Goal: Task Accomplishment & Management: Manage account settings

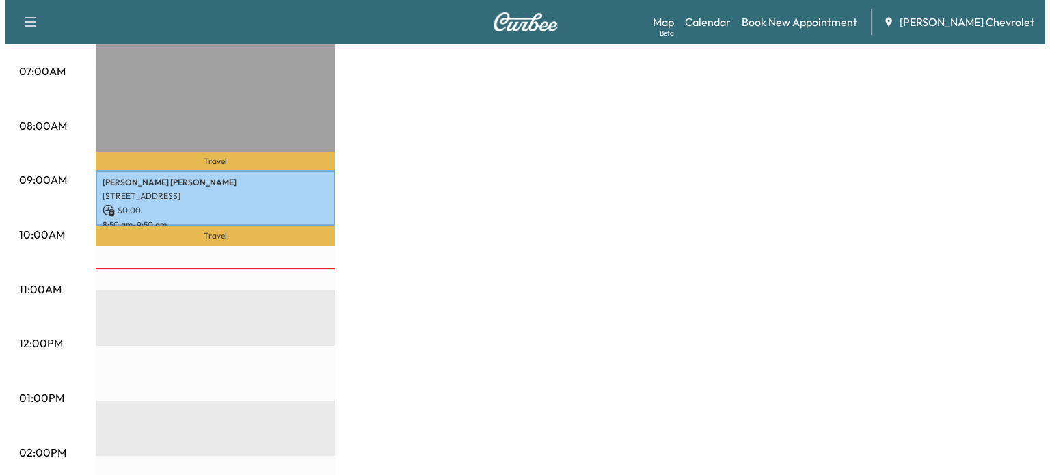
scroll to position [304, 0]
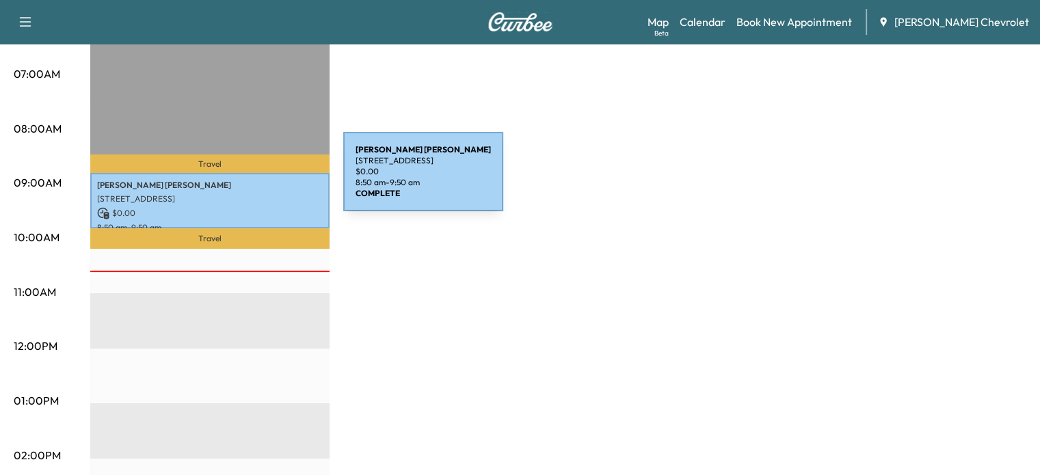
click at [241, 180] on p "[PERSON_NAME]" at bounding box center [210, 185] width 226 height 11
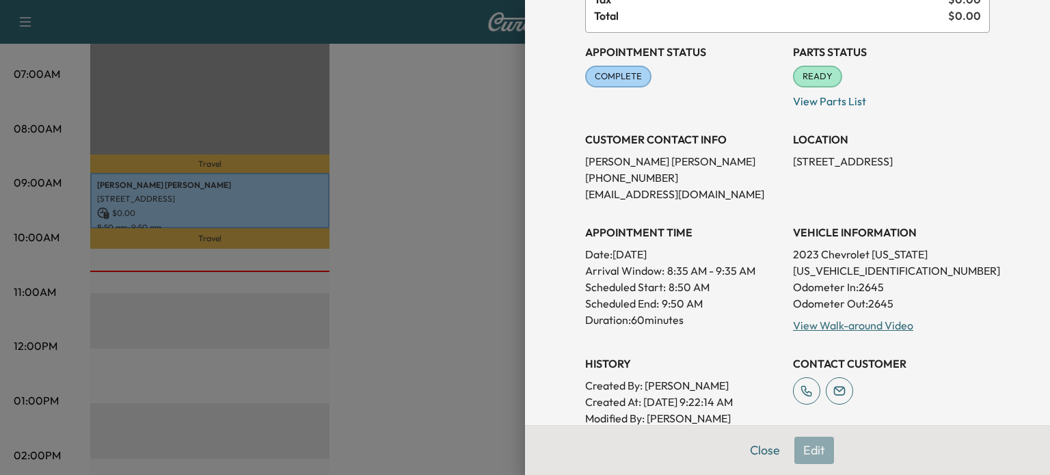
scroll to position [104, 0]
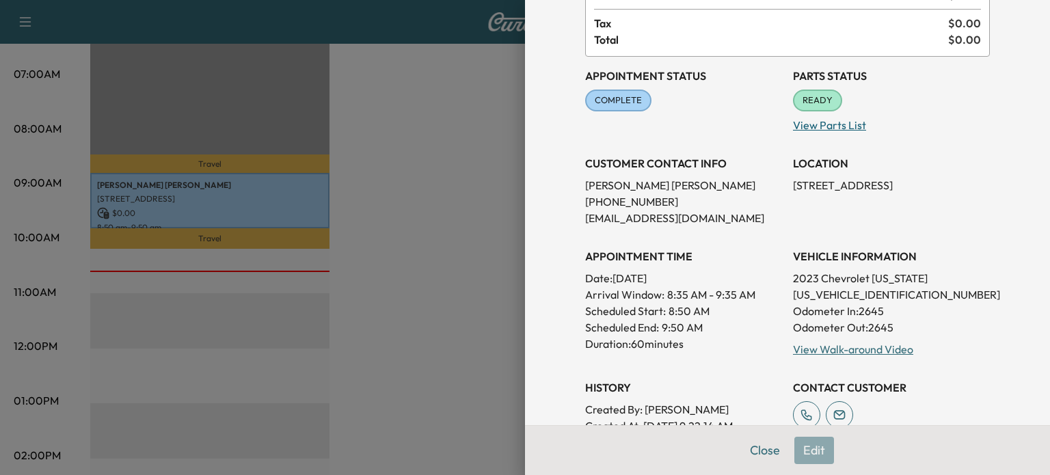
click at [828, 119] on p "View Parts List" at bounding box center [891, 122] width 197 height 22
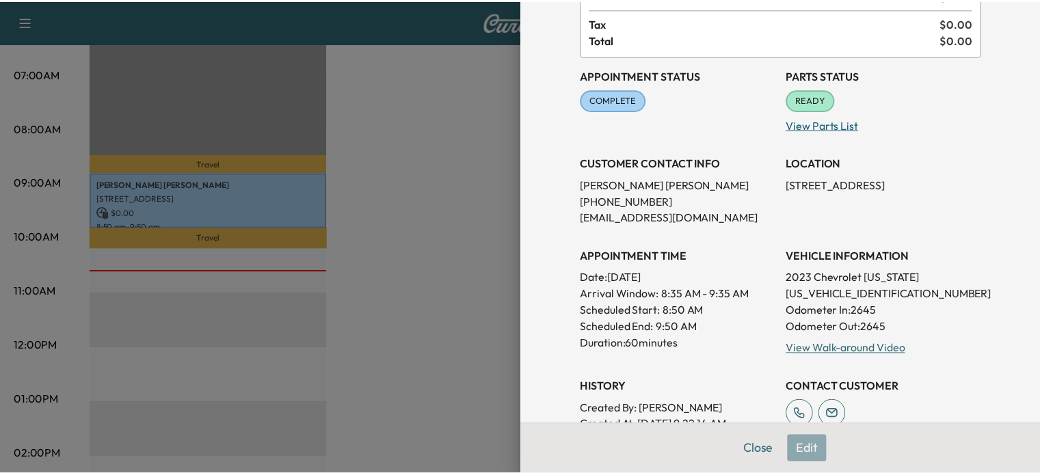
scroll to position [0, 0]
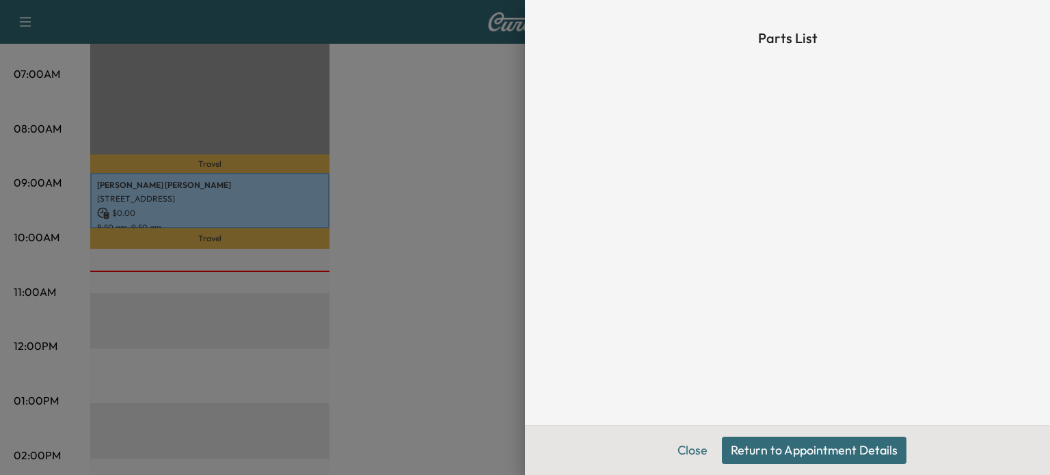
click at [865, 459] on button "Return to Appointment Details" at bounding box center [814, 450] width 185 height 27
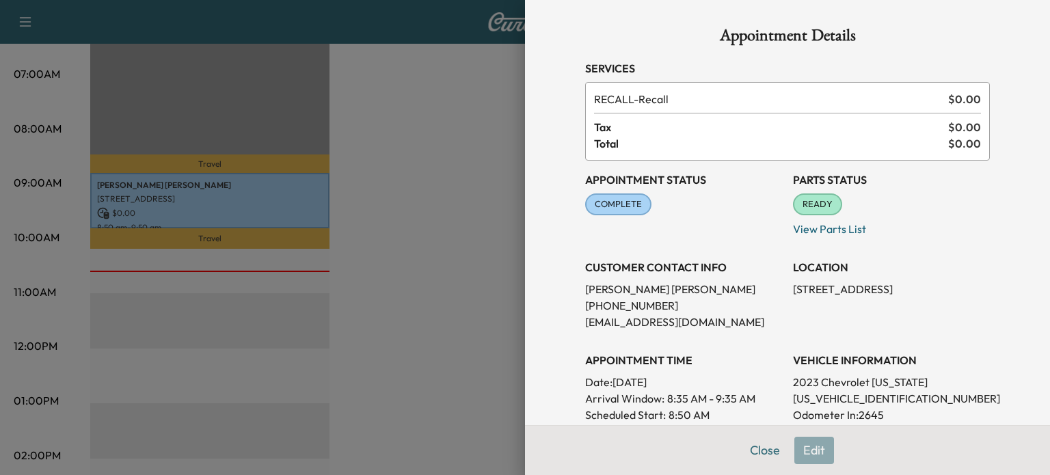
click at [751, 460] on button "Close" at bounding box center [765, 450] width 48 height 27
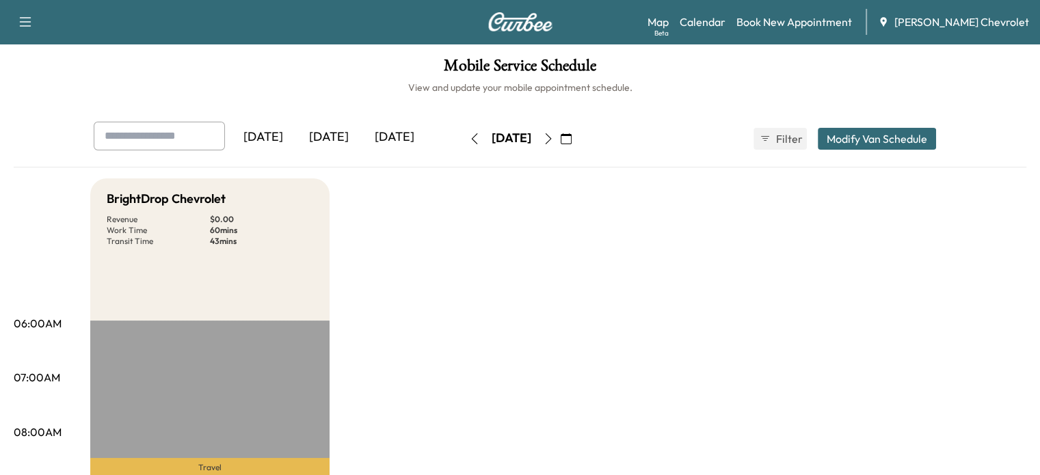
click at [551, 143] on icon "button" at bounding box center [548, 138] width 6 height 11
click at [554, 143] on icon "button" at bounding box center [548, 138] width 11 height 11
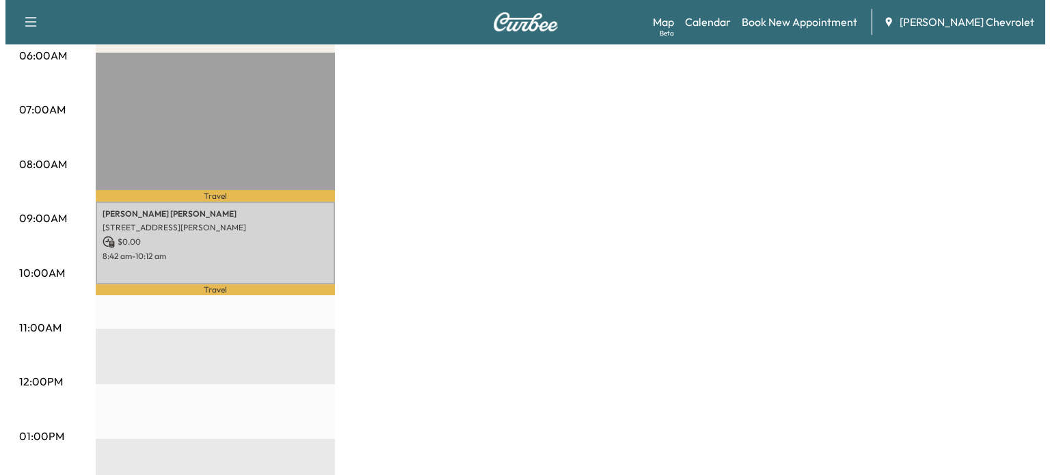
scroll to position [268, 0]
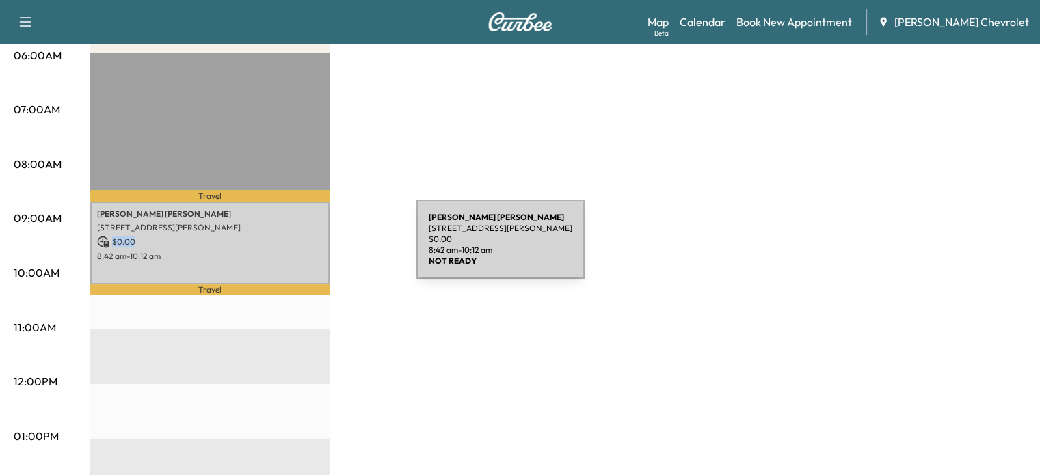
click at [312, 244] on div "[PERSON_NAME] [STREET_ADDRESS][PERSON_NAME] $ 0.00 8:42 am - 10:12 am" at bounding box center [209, 243] width 239 height 83
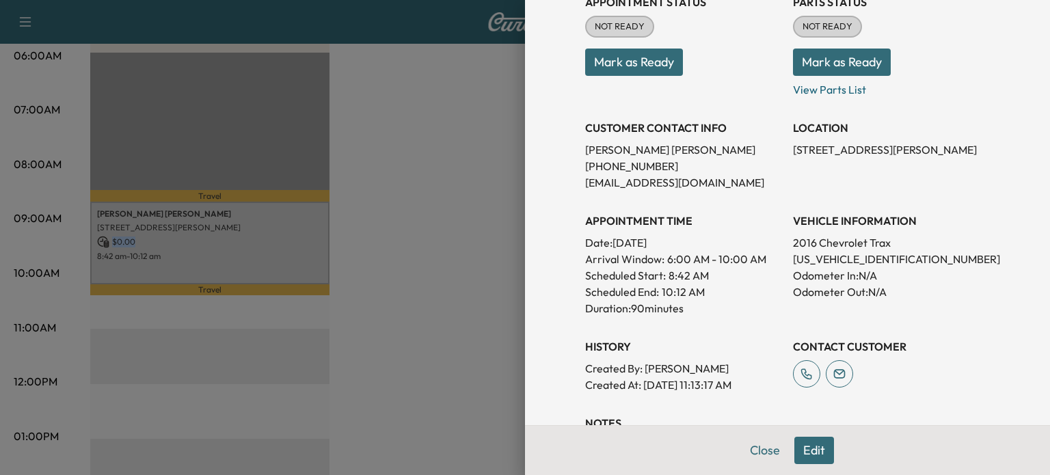
scroll to position [189, 0]
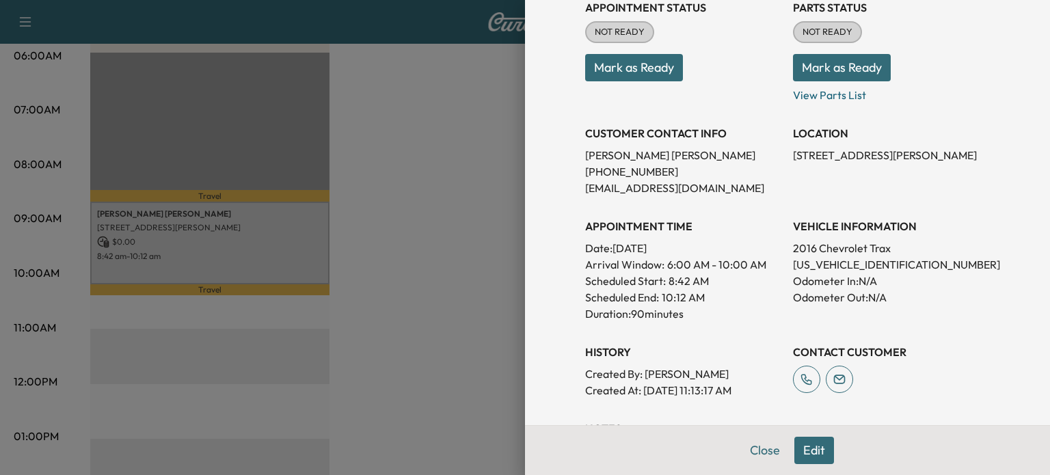
click at [588, 352] on h3 "History" at bounding box center [683, 352] width 197 height 16
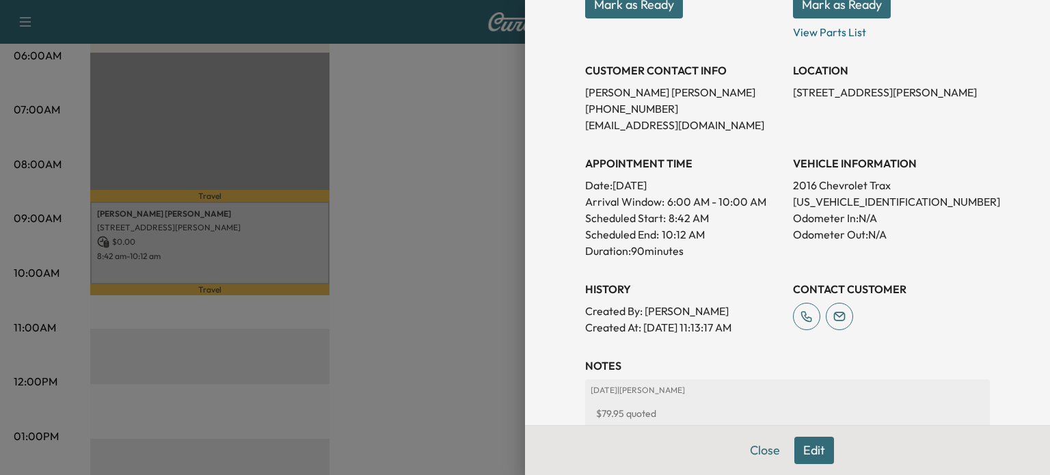
scroll to position [256, 0]
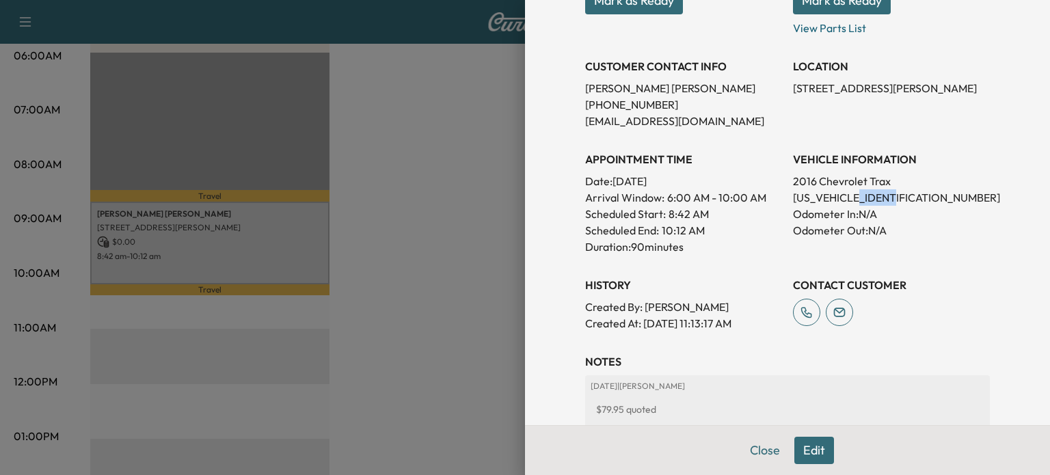
drag, startPoint x: 894, startPoint y: 201, endPoint x: 854, endPoint y: 193, distance: 40.4
click at [854, 193] on p "[US_VEHICLE_IDENTIFICATION_NUMBER]" at bounding box center [891, 197] width 197 height 16
copy p "134989"
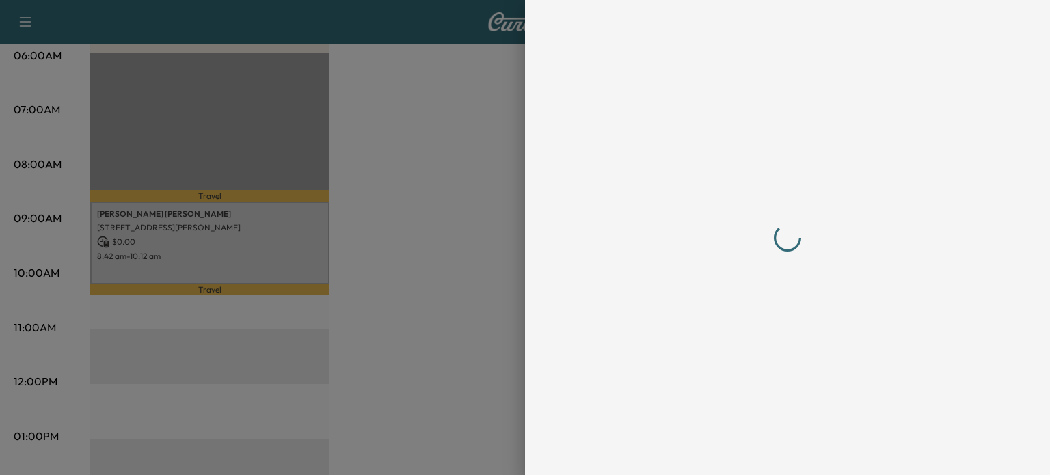
scroll to position [0, 0]
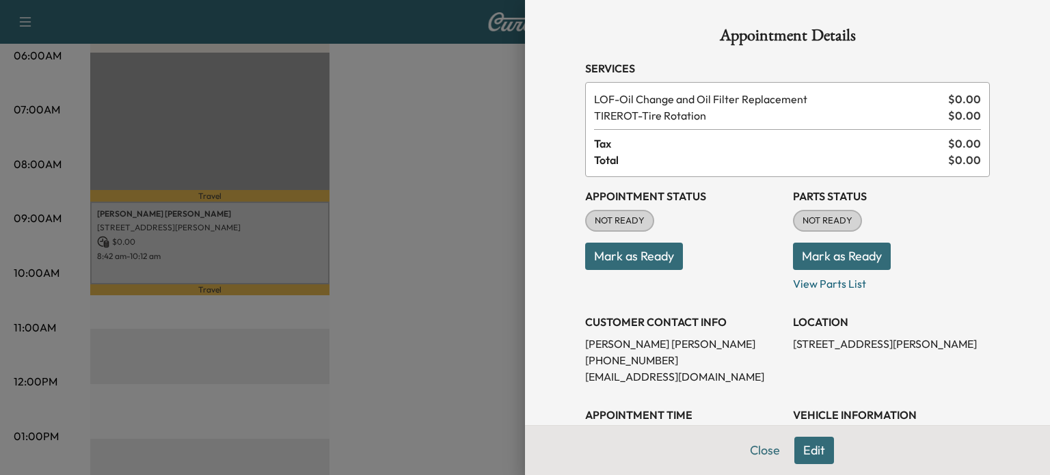
click at [824, 450] on div "Close Edit" at bounding box center [787, 450] width 525 height 50
click at [807, 447] on button "Edit" at bounding box center [814, 450] width 40 height 27
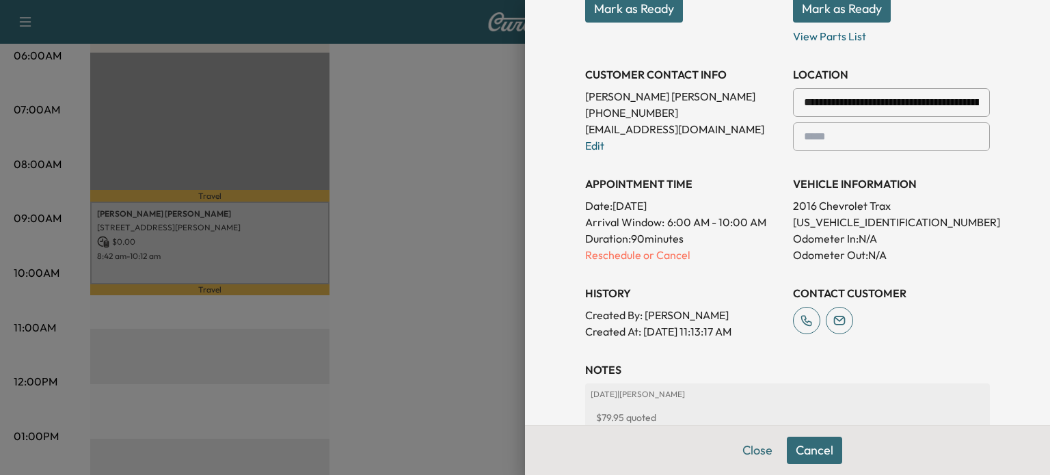
scroll to position [493, 0]
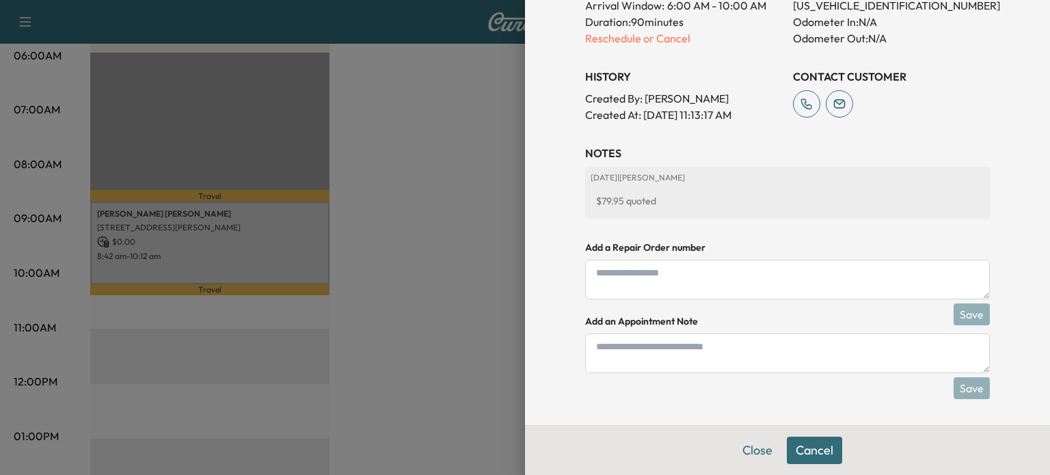
click at [681, 285] on textarea at bounding box center [787, 280] width 405 height 40
paste textarea "*******"
type textarea "*******"
click at [958, 321] on button "Save" at bounding box center [972, 315] width 36 height 22
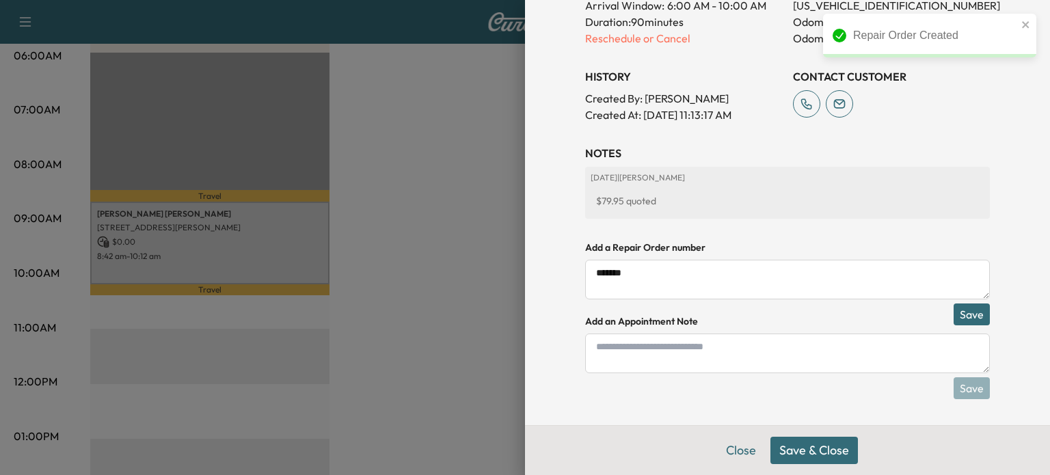
click at [826, 447] on button "Save & Close" at bounding box center [814, 450] width 88 height 27
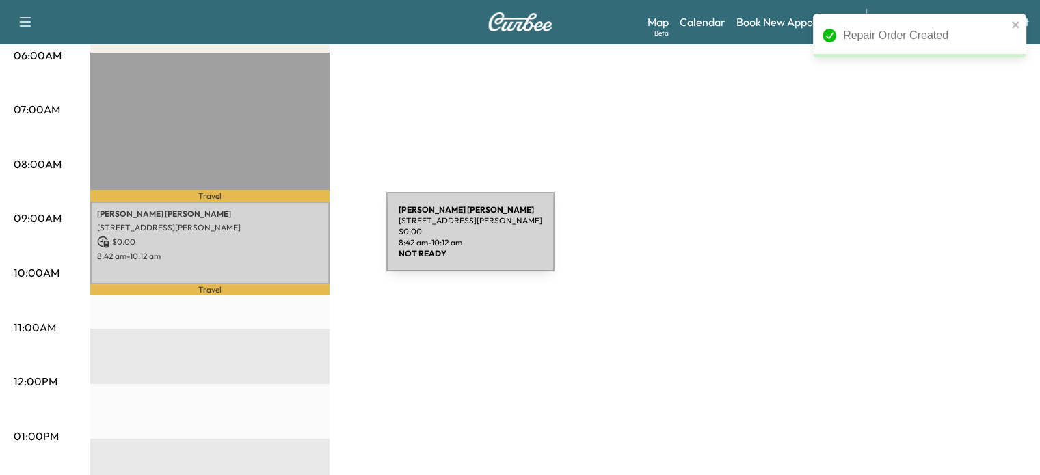
click at [284, 241] on p "$ 0.00" at bounding box center [210, 242] width 226 height 12
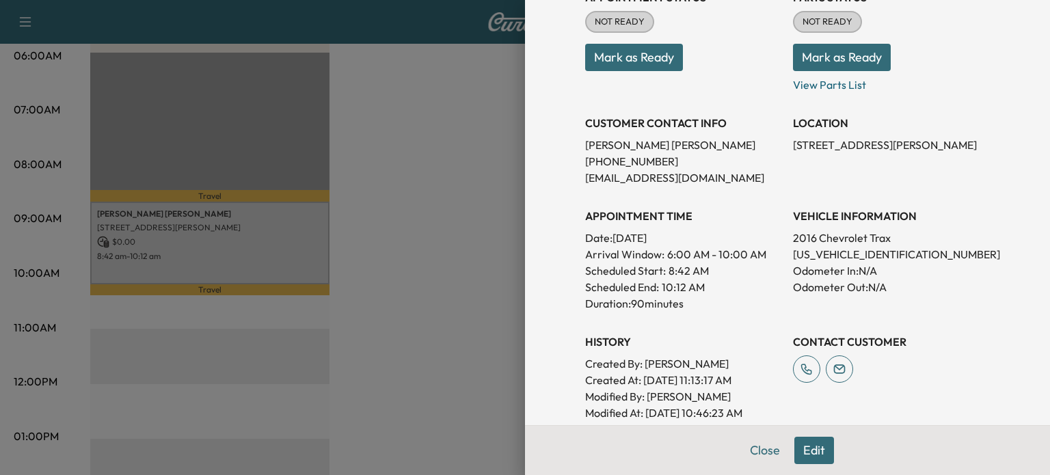
scroll to position [390, 0]
